Goal: Communication & Community: Connect with others

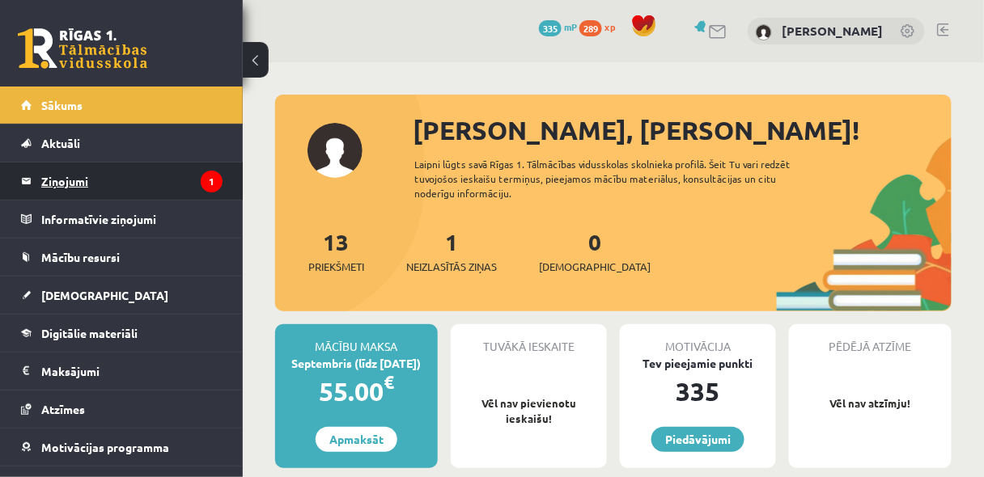
click at [71, 184] on legend "Ziņojumi 1" at bounding box center [131, 181] width 181 height 37
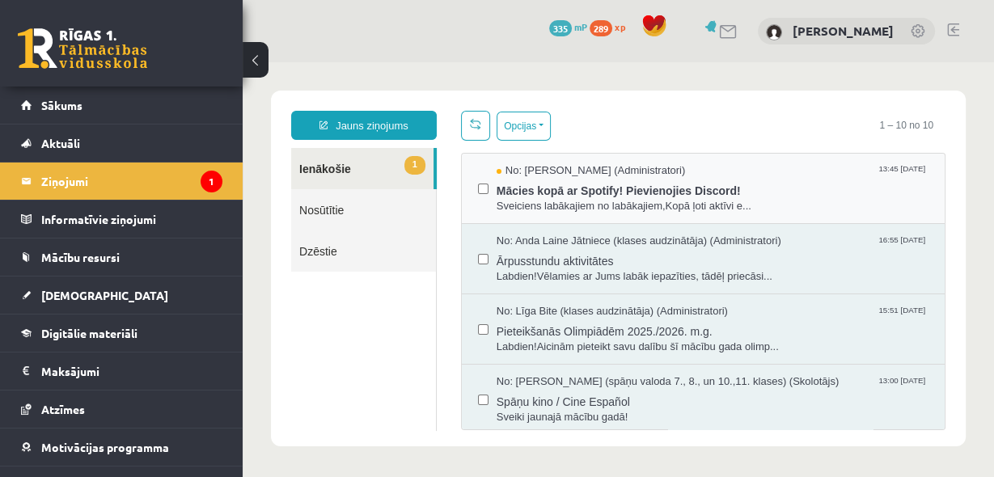
click at [527, 213] on div "No: [PERSON_NAME] (Administratori) 13:45 [DATE] Mācies kopā ar Spotify! Pievien…" at bounding box center [703, 189] width 483 height 70
click at [519, 200] on span "Sveiciens labākajiem no labākajiem,Kopā ļoti aktīvi e..." at bounding box center [713, 206] width 432 height 15
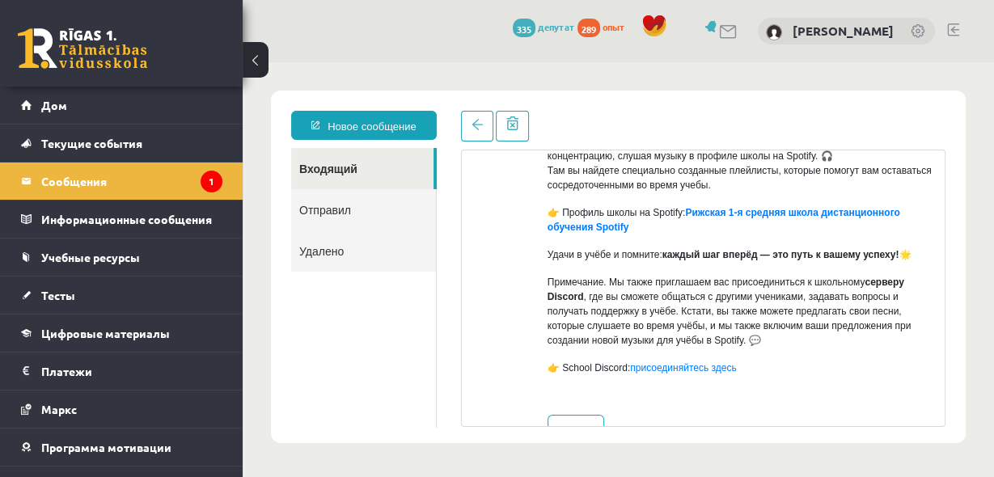
scroll to position [259, 0]
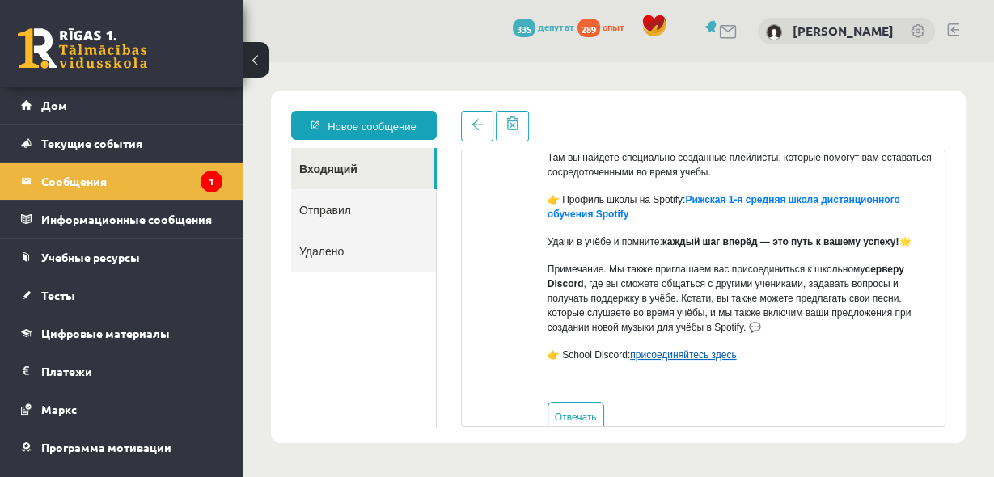
click at [694, 354] on font "присоединяйтесь здесь" at bounding box center [683, 355] width 106 height 11
click at [61, 184] on font "Сообщения" at bounding box center [74, 181] width 66 height 15
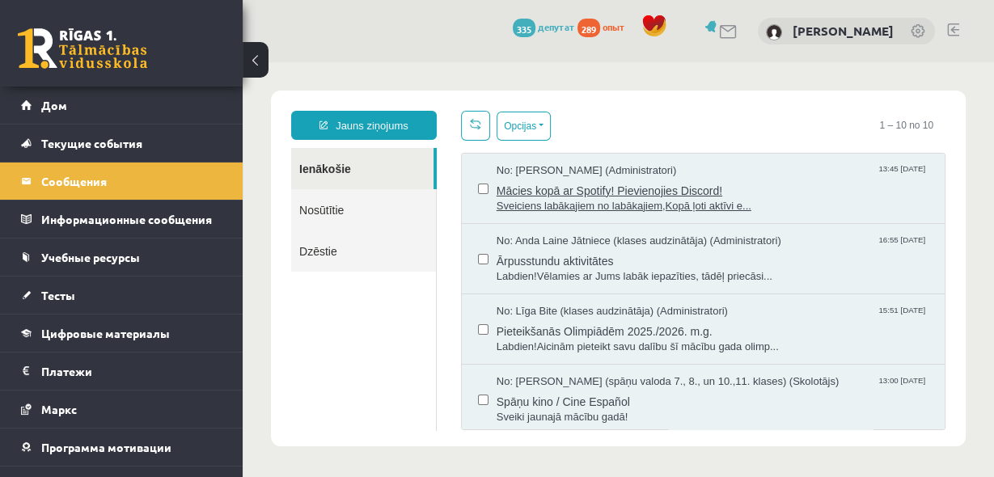
scroll to position [0, 0]
click at [551, 179] on span "Mācies kopā ar Spotify! Pievienojies Discord!" at bounding box center [713, 189] width 432 height 20
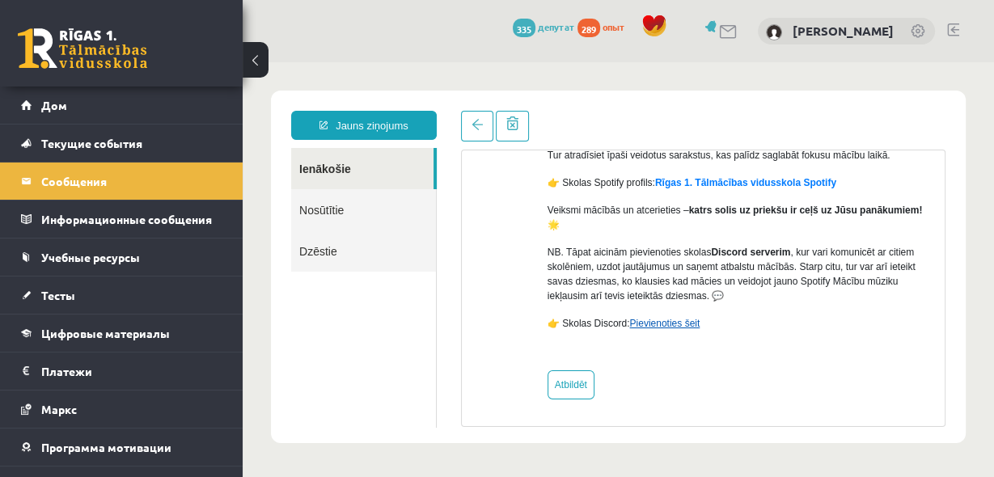
click at [648, 325] on link "Pievienoties šeit" at bounding box center [665, 323] width 70 height 11
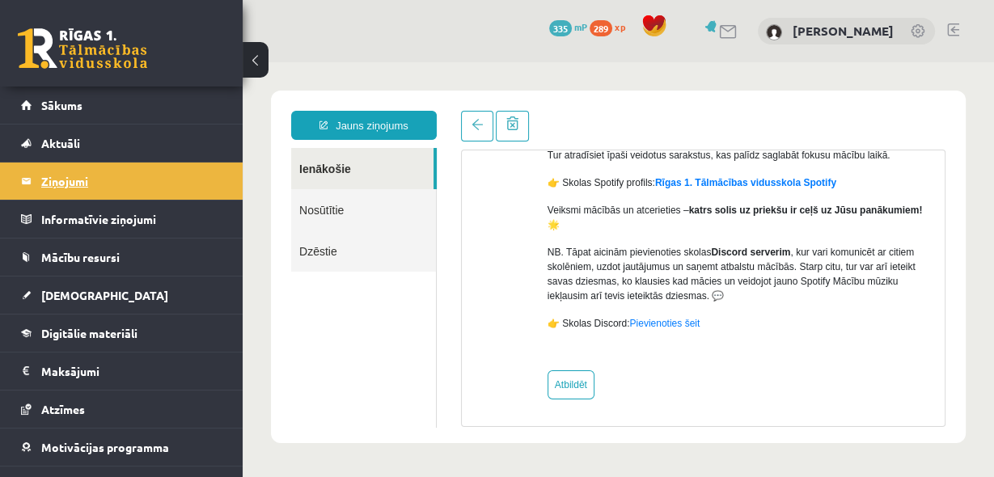
click at [65, 171] on legend "Ziņojumi 1" at bounding box center [131, 181] width 181 height 37
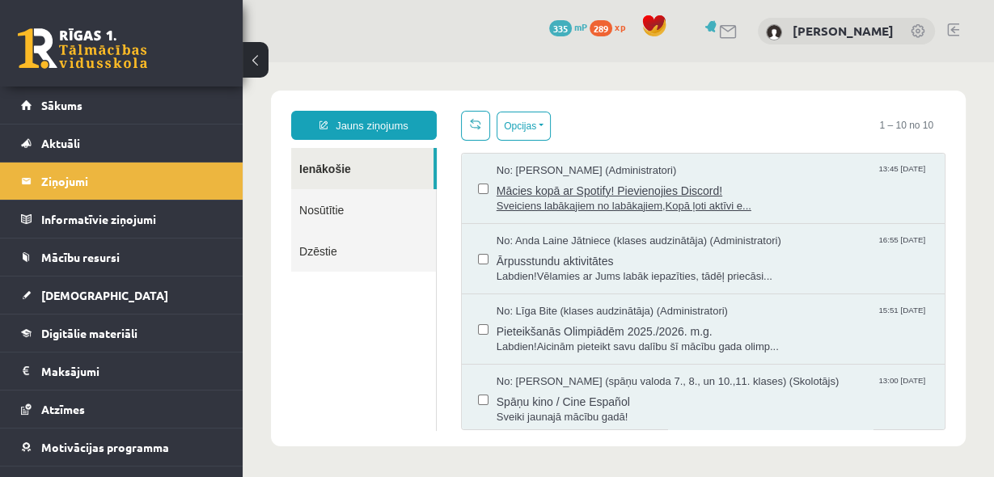
click at [591, 185] on span "Mācies kopā ar Spotify! Pievienojies Discord!" at bounding box center [713, 189] width 432 height 20
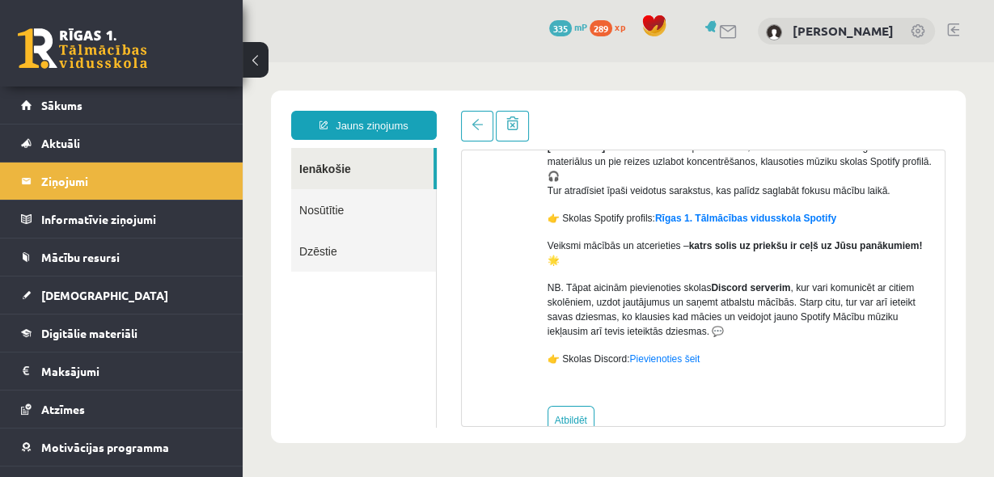
scroll to position [261, 0]
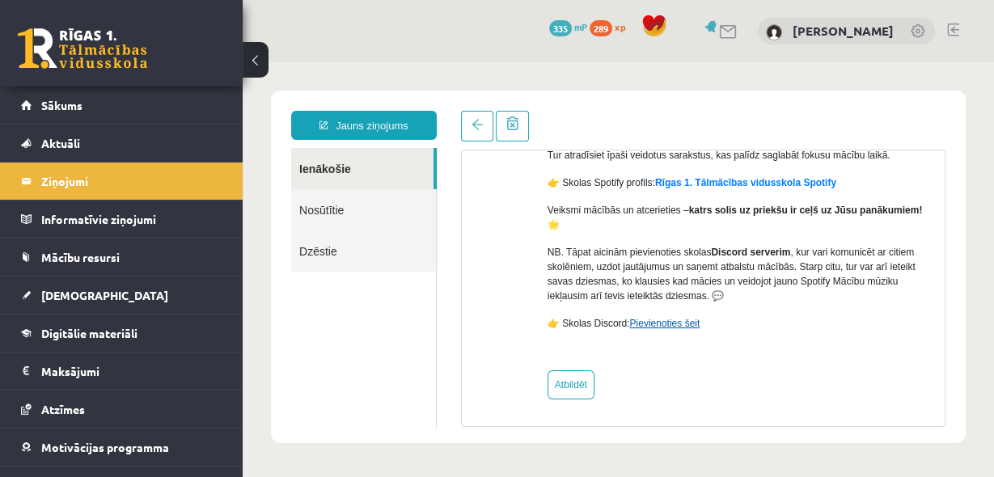
click at [676, 318] on link "Pievienoties šeit" at bounding box center [665, 323] width 70 height 11
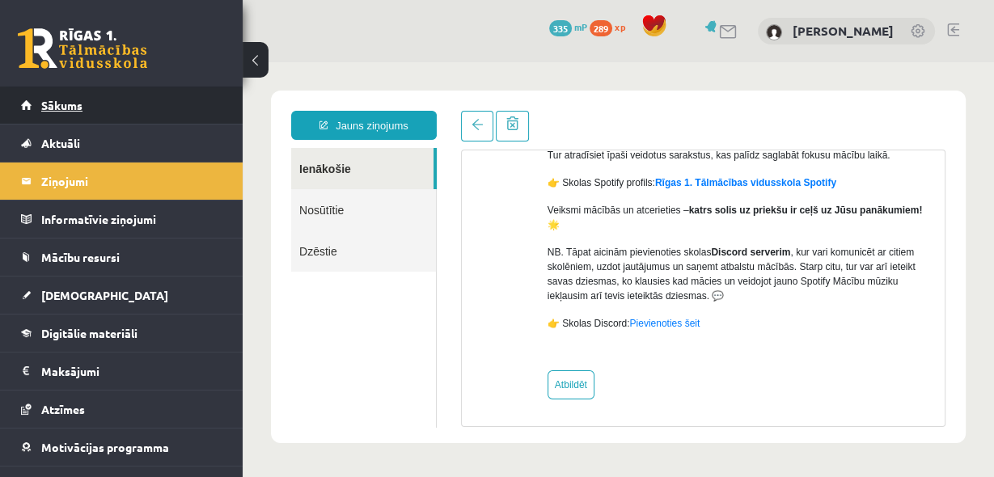
click at [79, 107] on span "Sākums" at bounding box center [61, 105] width 41 height 15
